Goal: Information Seeking & Learning: Learn about a topic

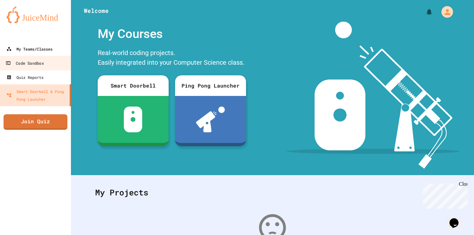
click at [28, 51] on div "My Teams/Classes" at bounding box center [29, 49] width 46 height 8
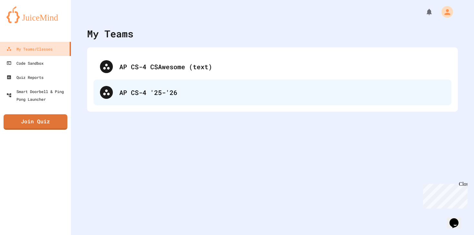
click at [219, 89] on div "AP CS-4 '25-'26" at bounding box center [282, 93] width 326 height 10
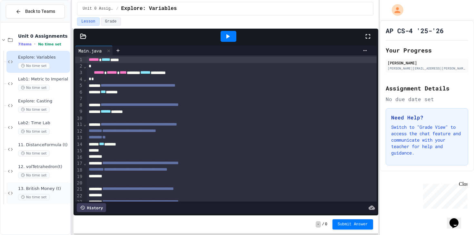
click at [50, 190] on span "13. British Money (t)" at bounding box center [43, 188] width 51 height 5
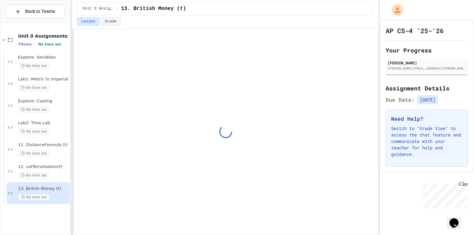
click at [62, 166] on span "12. volTetrahedron(t)" at bounding box center [43, 166] width 51 height 5
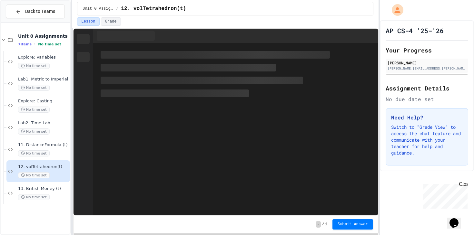
click at [22, 13] on div "Back to Teams" at bounding box center [35, 11] width 40 height 7
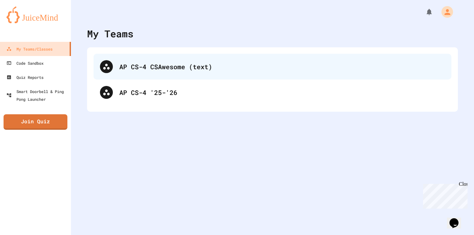
click at [162, 71] on div "AP CS-4 CSAwesome (text)" at bounding box center [282, 67] width 326 height 10
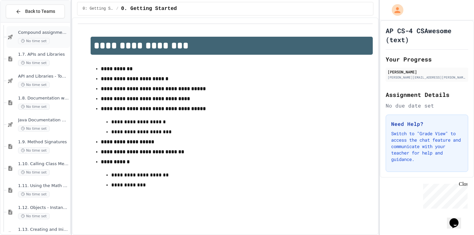
click at [55, 35] on div "Compound assignment operators - Quiz No time set" at bounding box center [43, 37] width 51 height 14
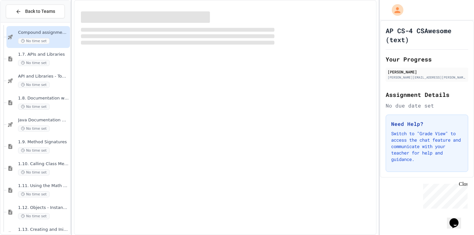
scroll to position [241, 0]
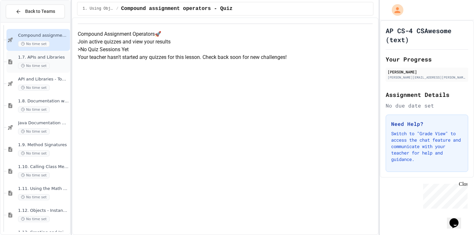
click at [56, 57] on span "1.7. APIs and Libraries" at bounding box center [43, 57] width 51 height 5
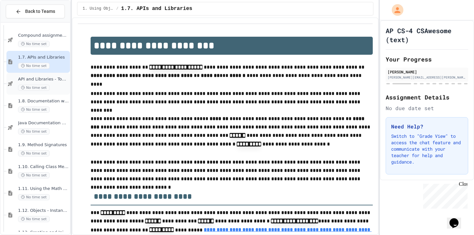
click at [58, 79] on span "API and Libraries - Topic 1.7" at bounding box center [43, 79] width 51 height 5
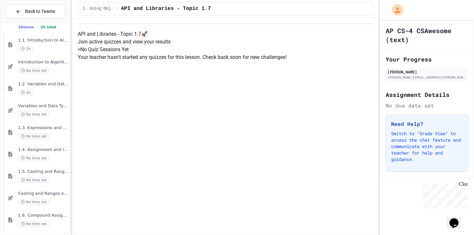
scroll to position [38, 0]
click at [59, 95] on div "1h" at bounding box center [43, 94] width 51 height 6
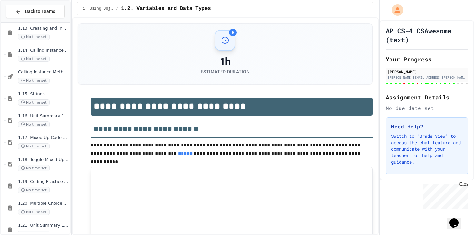
type input "******"
type input "***"
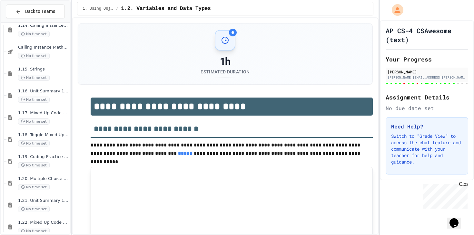
type input "***"
type input "*"
type input "********"
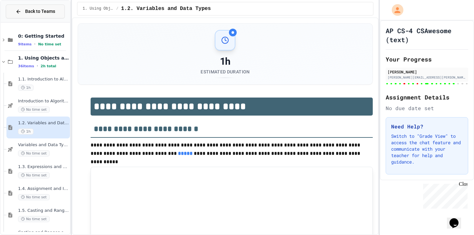
click at [23, 13] on div "Back to Teams" at bounding box center [35, 11] width 40 height 7
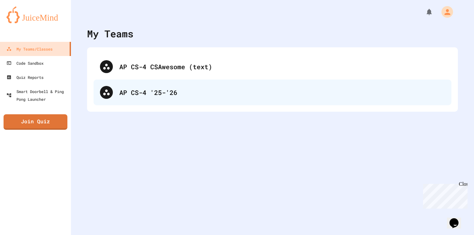
click at [166, 83] on div "AP CS-4 '25-'26" at bounding box center [272, 93] width 358 height 26
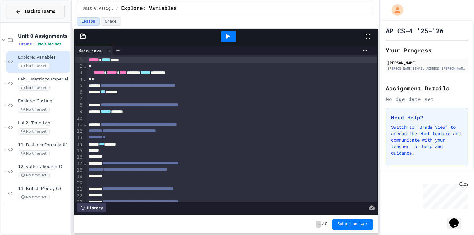
click at [12, 10] on button "Back to Teams" at bounding box center [35, 12] width 59 height 14
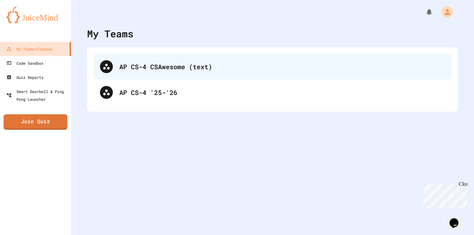
click at [234, 65] on div "AP CS-4 CSAwesome (text)" at bounding box center [282, 67] width 326 height 10
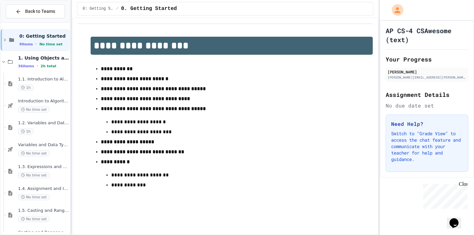
click at [158, 81] on strong "**********" at bounding box center [134, 78] width 67 height 5
click at [61, 67] on div "36 items • 2h total" at bounding box center [43, 65] width 51 height 5
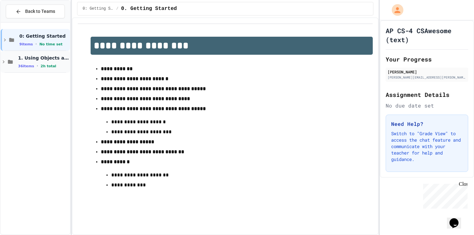
click at [55, 66] on div "36 items • 2h total" at bounding box center [43, 65] width 51 height 5
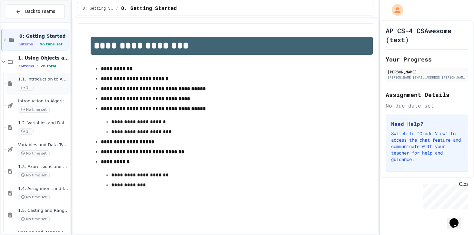
click at [52, 86] on div "1h" at bounding box center [43, 88] width 51 height 6
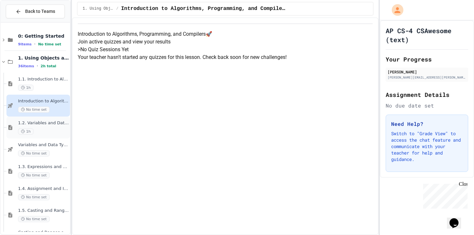
click at [63, 128] on div "1.2. Variables and Data Types 1h" at bounding box center [43, 128] width 51 height 14
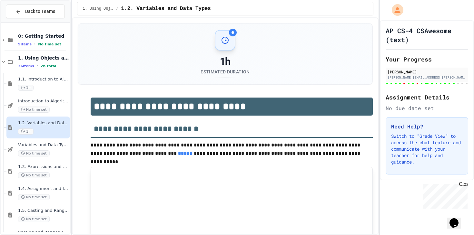
type input "***"
type input "*"
type input "******"
type input "***"
type input "********"
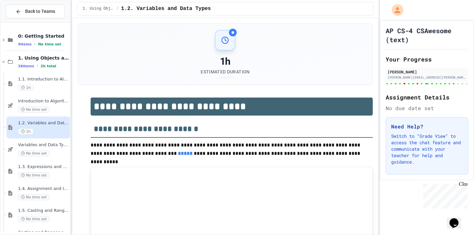
type input "********"
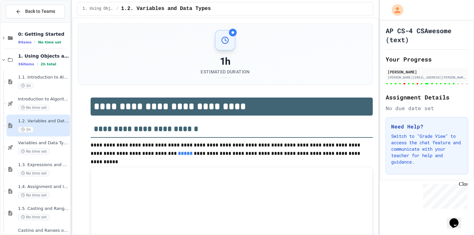
click at [226, 38] on icon at bounding box center [225, 40] width 8 height 8
click at [232, 33] on div at bounding box center [232, 32] width 3 height 3
click at [55, 175] on div "No time set" at bounding box center [43, 173] width 51 height 6
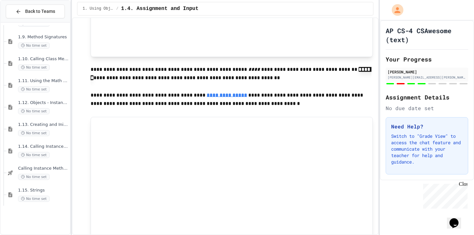
scroll to position [434, 0]
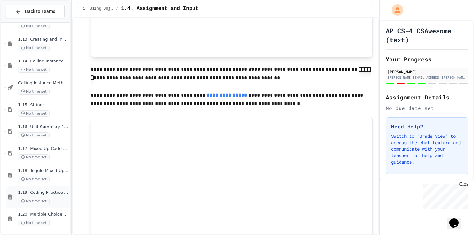
click at [56, 205] on div "1.19. Coding Practice 1a (1.1-1.6) No time set" at bounding box center [37, 197] width 63 height 22
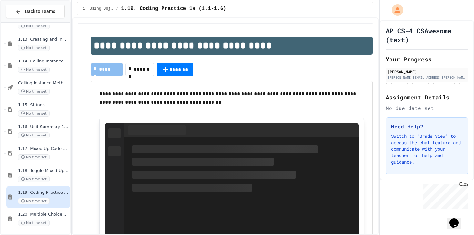
scroll to position [634, 0]
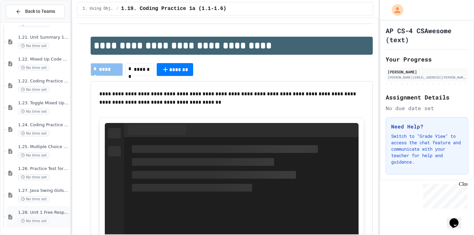
click at [54, 213] on span "1.28. Unit 1 Free Response Question (FRQ) Practice" at bounding box center [43, 212] width 51 height 5
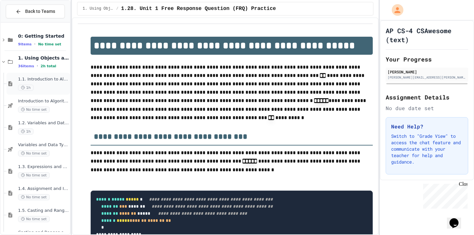
click at [56, 80] on span "1.1. Introduction to Algorithms, Programming, and Compilers" at bounding box center [43, 79] width 51 height 5
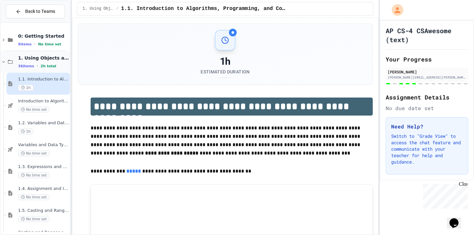
click at [39, 59] on span "1. Using Objects and Methods" at bounding box center [43, 58] width 51 height 6
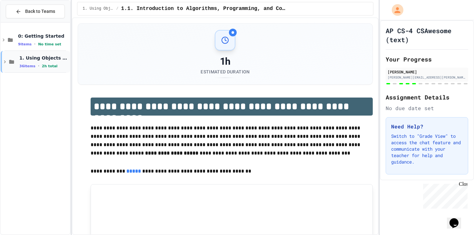
click at [12, 64] on icon at bounding box center [12, 62] width 8 height 6
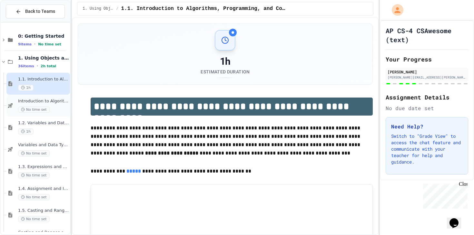
click at [60, 111] on div "No time set" at bounding box center [43, 110] width 51 height 6
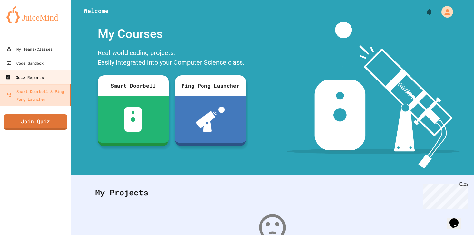
click at [63, 79] on link "Quiz Reports" at bounding box center [35, 77] width 73 height 15
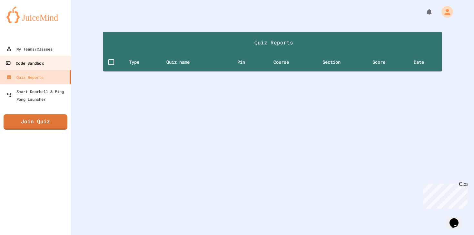
click at [59, 63] on link "Code Sandbox" at bounding box center [35, 63] width 73 height 15
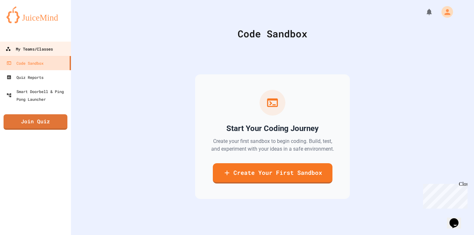
click at [61, 43] on link "My Teams/Classes" at bounding box center [35, 49] width 73 height 15
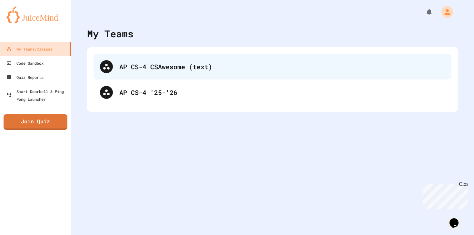
click at [233, 68] on div "AP CS-4 CSAwesome (text)" at bounding box center [282, 67] width 326 height 10
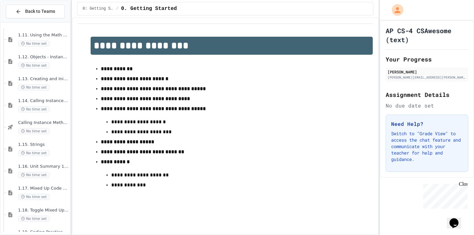
scroll to position [469, 0]
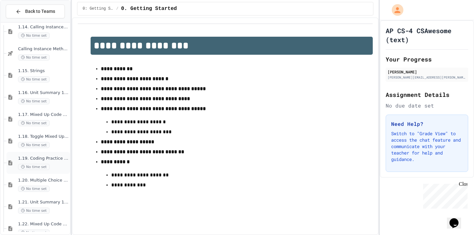
click at [56, 160] on span "1.19. Coding Practice 1a (1.1-1.6)" at bounding box center [43, 158] width 51 height 5
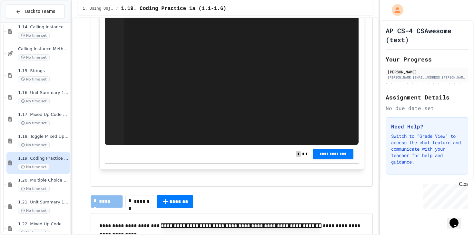
scroll to position [1361, 0]
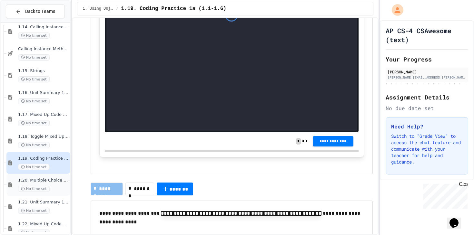
click at [54, 187] on div "No time set" at bounding box center [43, 189] width 51 height 6
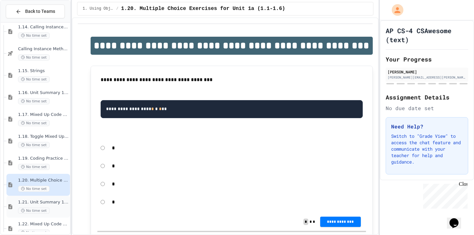
click at [55, 206] on div "1.21. Unit Summary 1b (1.7-1.15) No time set" at bounding box center [43, 207] width 51 height 14
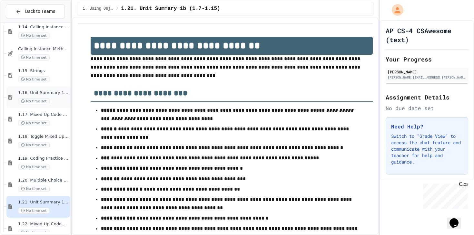
click at [51, 100] on div "No time set" at bounding box center [43, 101] width 51 height 6
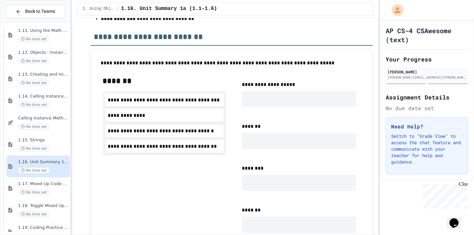
scroll to position [418, 0]
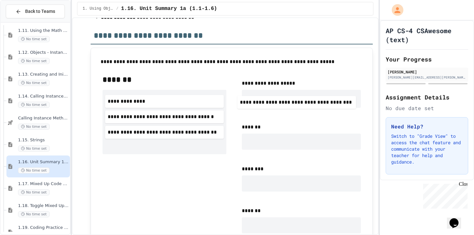
drag, startPoint x: 200, startPoint y: 104, endPoint x: 335, endPoint y: 105, distance: 135.0
click at [335, 105] on div "**********" at bounding box center [231, 156] width 268 height 175
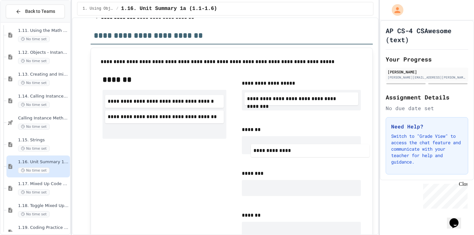
drag, startPoint x: 199, startPoint y: 103, endPoint x: 348, endPoint y: 151, distance: 157.1
click at [348, 151] on div "**********" at bounding box center [231, 158] width 268 height 179
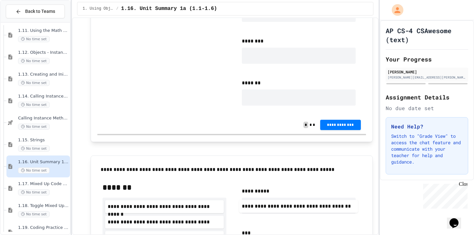
scroll to position [557, 0]
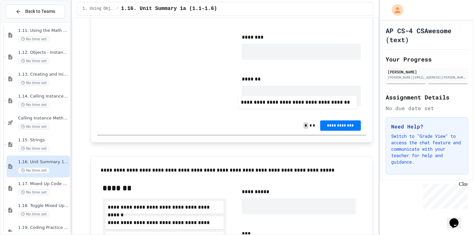
drag, startPoint x: 187, startPoint y: 86, endPoint x: 324, endPoint y: 102, distance: 138.5
click at [324, 102] on div "**********" at bounding box center [231, 23] width 268 height 186
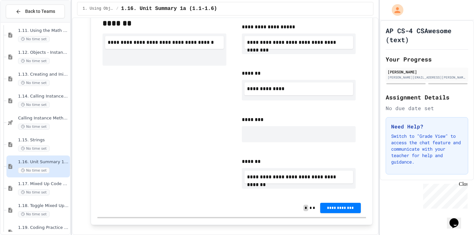
scroll to position [473, 0]
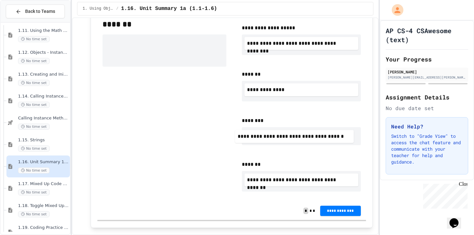
drag, startPoint x: 188, startPoint y: 41, endPoint x: 320, endPoint y: 132, distance: 160.8
click at [320, 132] on div "**********" at bounding box center [231, 108] width 268 height 188
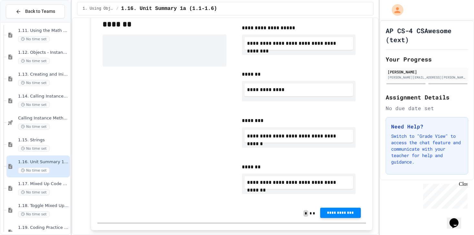
click at [342, 218] on button "**********" at bounding box center [340, 213] width 41 height 10
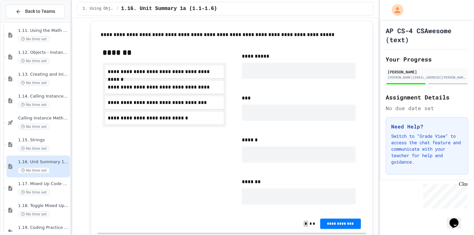
scroll to position [699, 0]
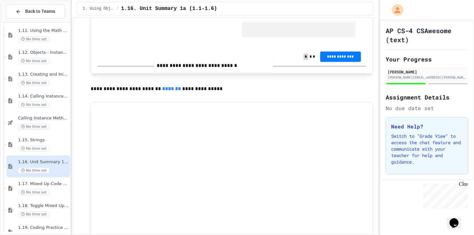
drag, startPoint x: 198, startPoint y: 121, endPoint x: 220, endPoint y: 62, distance: 62.6
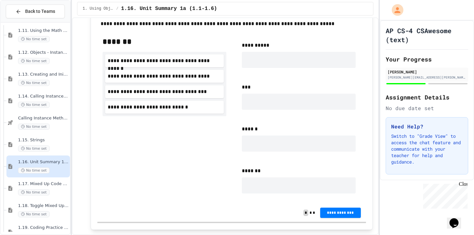
scroll to position [706, 0]
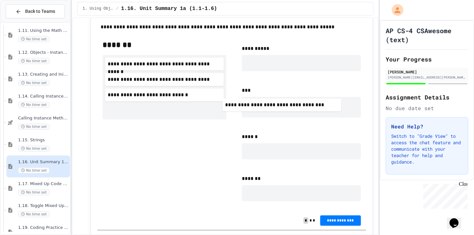
drag, startPoint x: 177, startPoint y: 100, endPoint x: 302, endPoint y: 107, distance: 125.3
click at [302, 107] on div "**********" at bounding box center [231, 122] width 268 height 177
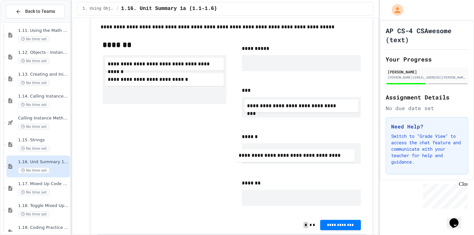
drag, startPoint x: 196, startPoint y: 85, endPoint x: 330, endPoint y: 155, distance: 151.2
click at [330, 155] on div "**********" at bounding box center [231, 125] width 268 height 182
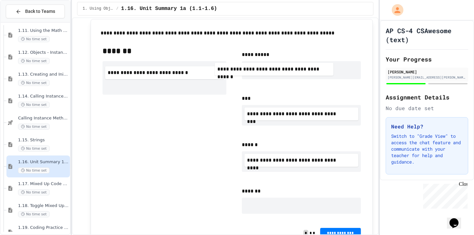
drag, startPoint x: 196, startPoint y: 68, endPoint x: 320, endPoint y: 69, distance: 124.1
click at [320, 69] on div "**********" at bounding box center [231, 133] width 268 height 184
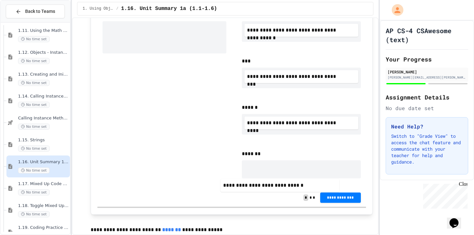
scroll to position [740, 0]
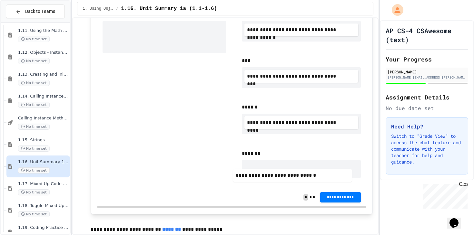
drag, startPoint x: 184, startPoint y: 78, endPoint x: 316, endPoint y: 182, distance: 168.1
click at [316, 182] on div "**********" at bounding box center [231, 94] width 268 height 188
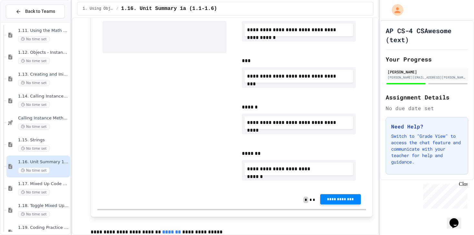
click at [347, 202] on span "**********" at bounding box center [340, 199] width 30 height 5
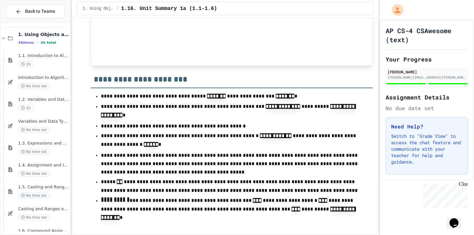
scroll to position [28, 0]
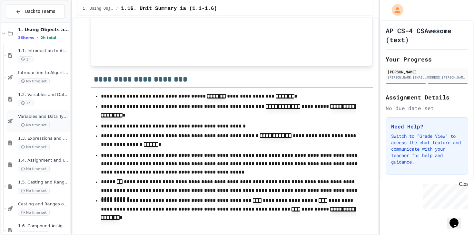
click at [57, 122] on div "No time set" at bounding box center [43, 125] width 51 height 6
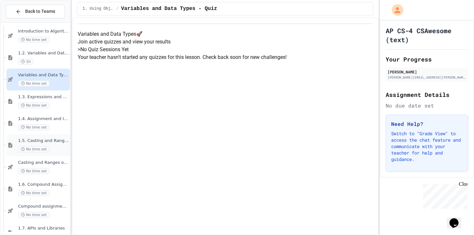
scroll to position [71, 0]
click at [60, 168] on div "No time set" at bounding box center [43, 170] width 51 height 6
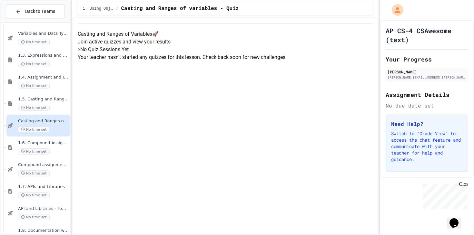
scroll to position [115, 0]
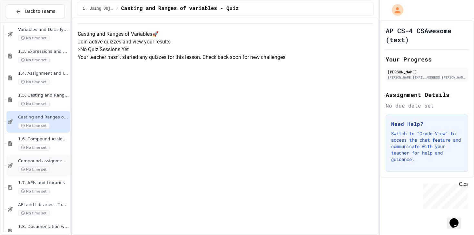
click at [59, 168] on div "No time set" at bounding box center [43, 170] width 51 height 6
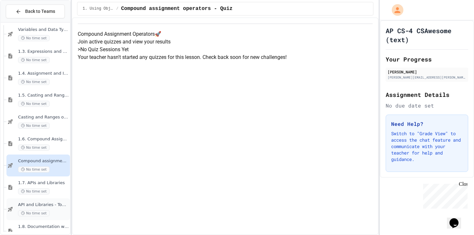
click at [59, 210] on div "API and Libraries - Topic 1.7 No time set" at bounding box center [43, 209] width 51 height 14
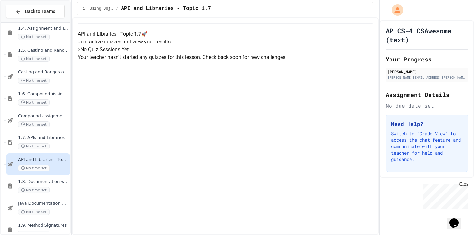
scroll to position [168, 0]
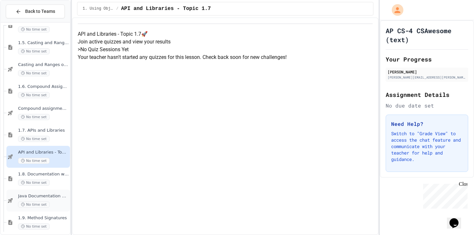
click at [60, 197] on span "Java Documentation with Comments - Topic 1.8" at bounding box center [43, 196] width 51 height 5
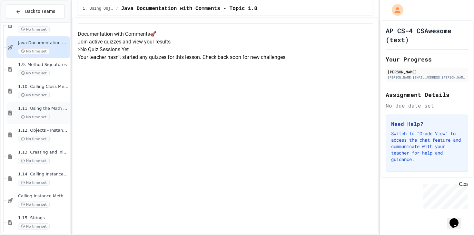
scroll to position [324, 0]
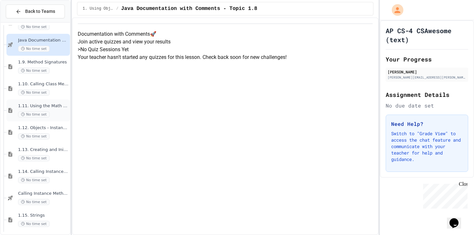
click at [60, 198] on div "Calling Instance Methods - Topic 1.14 No time set" at bounding box center [43, 198] width 51 height 14
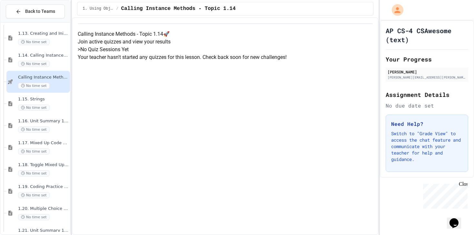
scroll to position [442, 0]
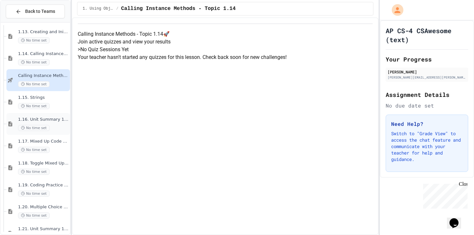
click at [57, 130] on div "No time set" at bounding box center [43, 128] width 51 height 6
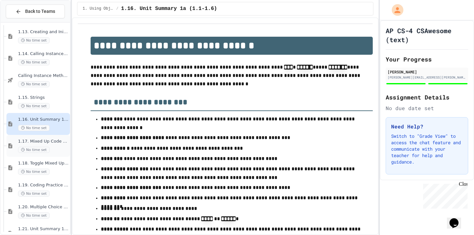
click at [58, 140] on span "1.17. Mixed Up Code Practice 1.1-1.6" at bounding box center [43, 141] width 51 height 5
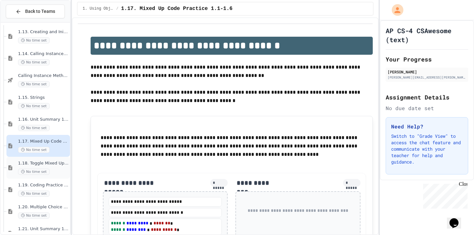
click at [60, 157] on div "1.18. Toggle Mixed Up or Write Code Practice 1.1-1.6 No time set" at bounding box center [37, 168] width 63 height 22
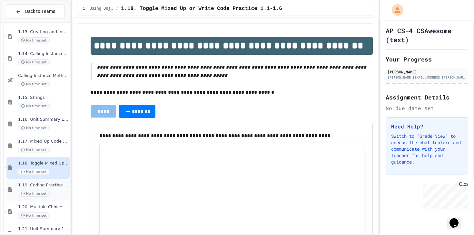
click at [60, 183] on span "1.19. Coding Practice 1a (1.1-1.6)" at bounding box center [43, 185] width 51 height 5
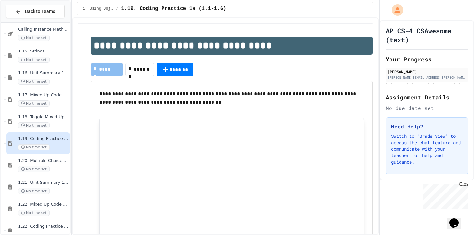
scroll to position [491, 0]
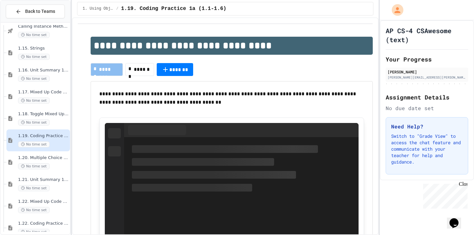
click at [60, 182] on span "1.21. Unit Summary 1b (1.7-1.15)" at bounding box center [43, 179] width 51 height 5
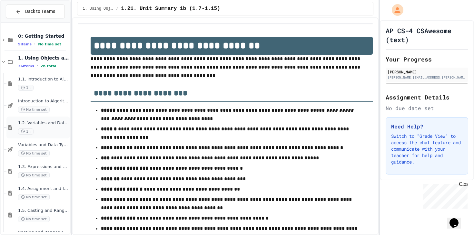
click at [54, 123] on span "1.2. Variables and Data Types" at bounding box center [43, 123] width 51 height 5
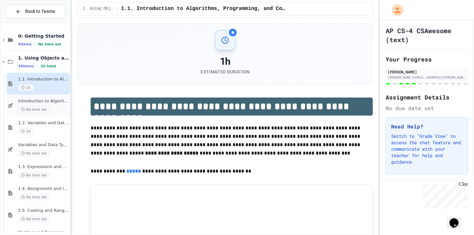
click at [61, 107] on div "No time set" at bounding box center [43, 110] width 51 height 6
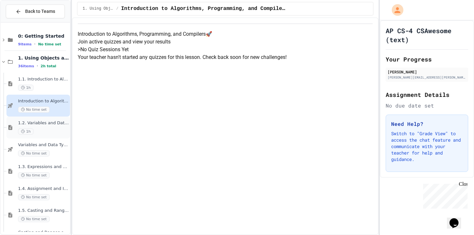
click at [19, 130] on span "1h" at bounding box center [25, 132] width 15 height 6
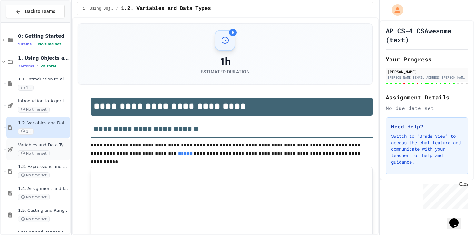
click at [59, 154] on div "No time set" at bounding box center [43, 154] width 51 height 6
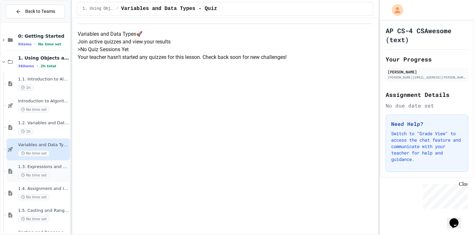
click at [58, 177] on div "No time set" at bounding box center [43, 175] width 51 height 6
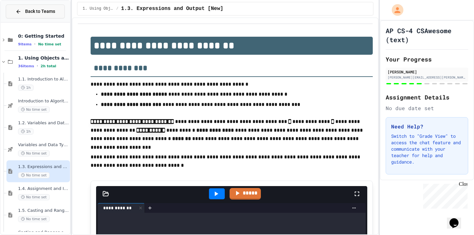
click at [19, 9] on icon at bounding box center [18, 12] width 6 height 6
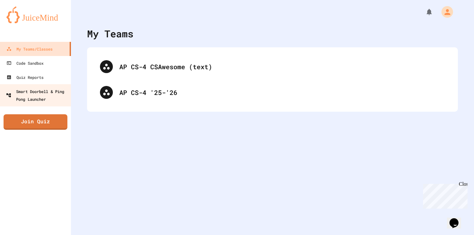
click at [31, 105] on link "Smart Doorbell & Ping Pong Launcher" at bounding box center [35, 95] width 72 height 22
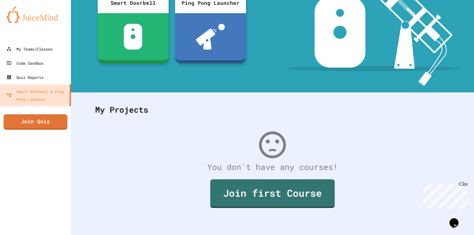
scroll to position [83, 0]
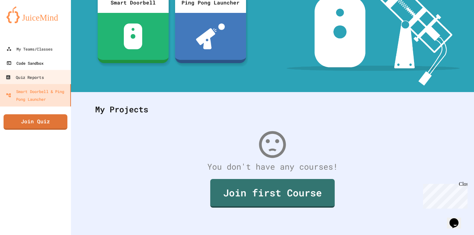
click at [50, 69] on link "Code Sandbox" at bounding box center [35, 63] width 71 height 14
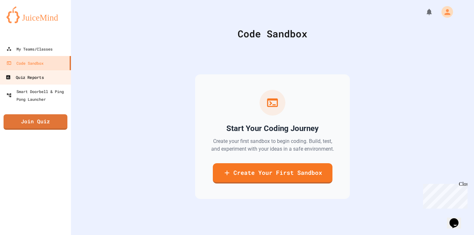
click at [53, 77] on link "Quiz Reports" at bounding box center [35, 77] width 73 height 15
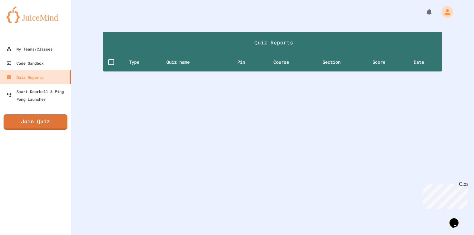
click at [235, 63] on th "Pin" at bounding box center [245, 62] width 32 height 19
click at [141, 64] on icon at bounding box center [144, 62] width 6 height 6
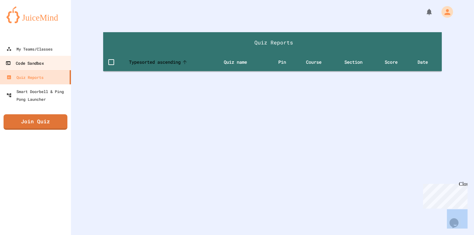
click at [19, 60] on div "Code Sandbox" at bounding box center [24, 63] width 38 height 8
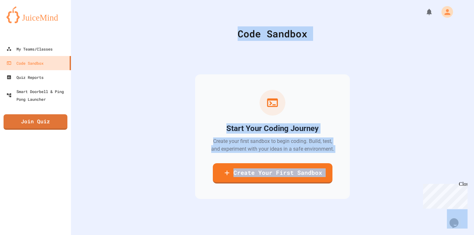
click at [187, 142] on div "Start Your Coding Journey Create your first sandbox to begin coding. Build, tes…" at bounding box center [272, 137] width 371 height 176
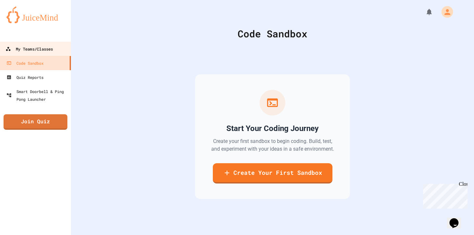
click at [53, 45] on div "My Teams/Classes" at bounding box center [28, 49] width 47 height 8
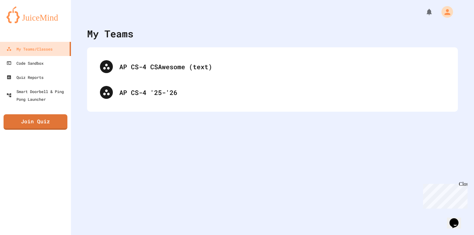
click at [32, 22] on img at bounding box center [35, 14] width 58 height 17
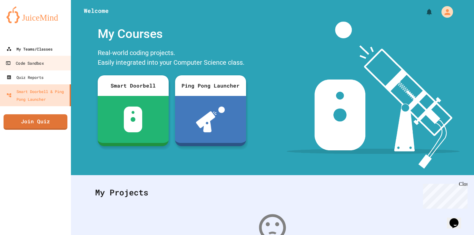
click at [30, 49] on div "My Teams/Classes" at bounding box center [29, 49] width 46 height 8
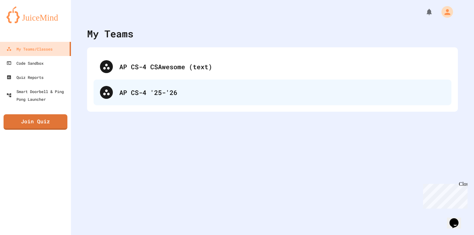
click at [189, 104] on div "AP CS-4 '25-'26" at bounding box center [272, 93] width 358 height 26
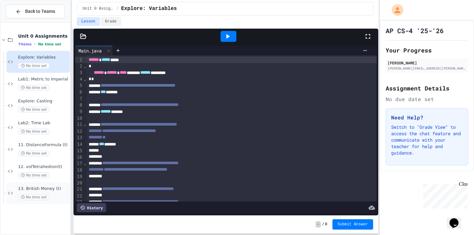
click at [45, 192] on div "13. British Money (t) No time set" at bounding box center [43, 193] width 51 height 14
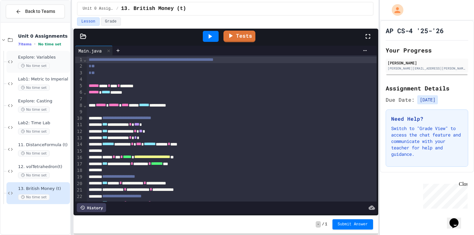
click at [58, 64] on div "No time set" at bounding box center [43, 66] width 51 height 6
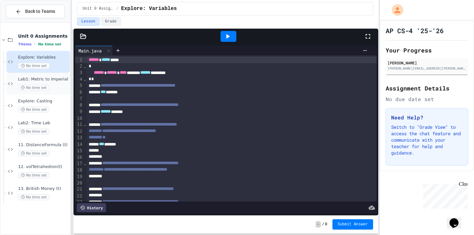
click at [56, 81] on span "Lab1: Metric to Imperial" at bounding box center [43, 79] width 51 height 5
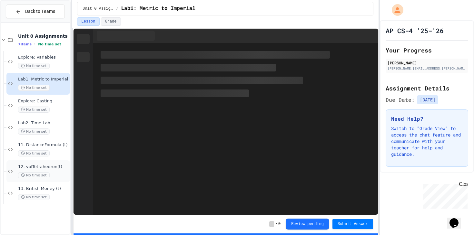
click at [45, 174] on span "No time set" at bounding box center [34, 175] width 32 height 6
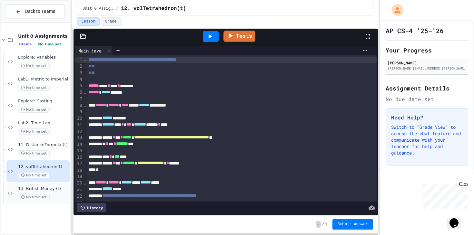
click at [53, 200] on div "13. British Money (t) No time set" at bounding box center [37, 193] width 63 height 22
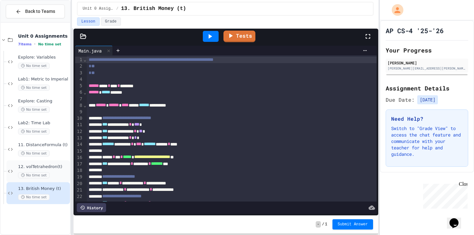
click at [55, 169] on span "12. volTetrahedron(t)" at bounding box center [43, 166] width 51 height 5
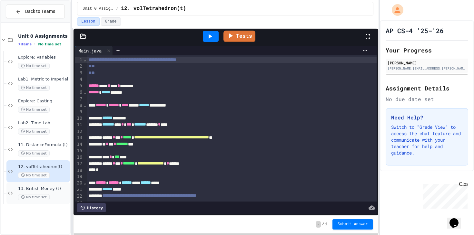
click at [51, 197] on div "No time set" at bounding box center [43, 197] width 51 height 6
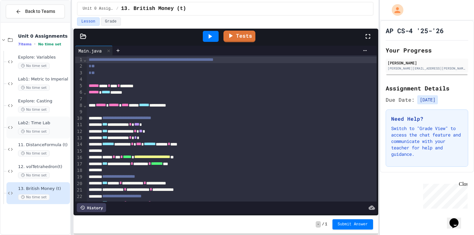
click at [56, 124] on span "Lab2: Time Lab" at bounding box center [43, 123] width 51 height 5
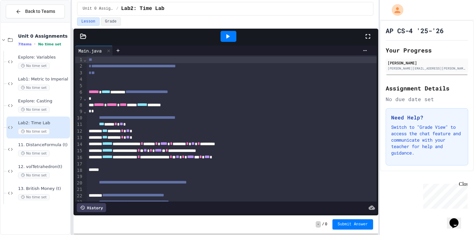
click at [229, 33] on icon at bounding box center [228, 37] width 8 height 8
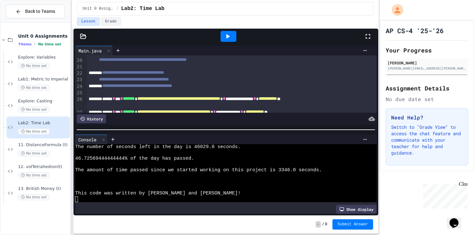
scroll to position [124, 0]
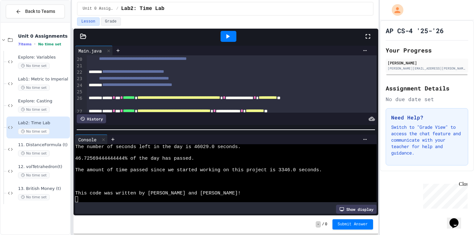
click at [256, 14] on div "Unit 0 Assignments / Lab2: Time Lab" at bounding box center [225, 9] width 296 height 14
